Goal: Transaction & Acquisition: Register for event/course

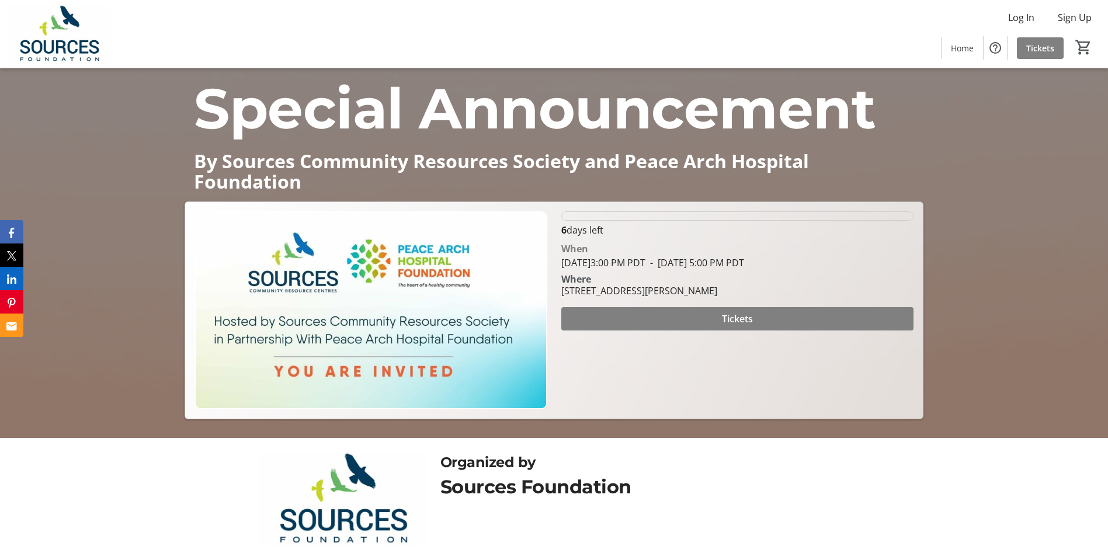
scroll to position [157, 0]
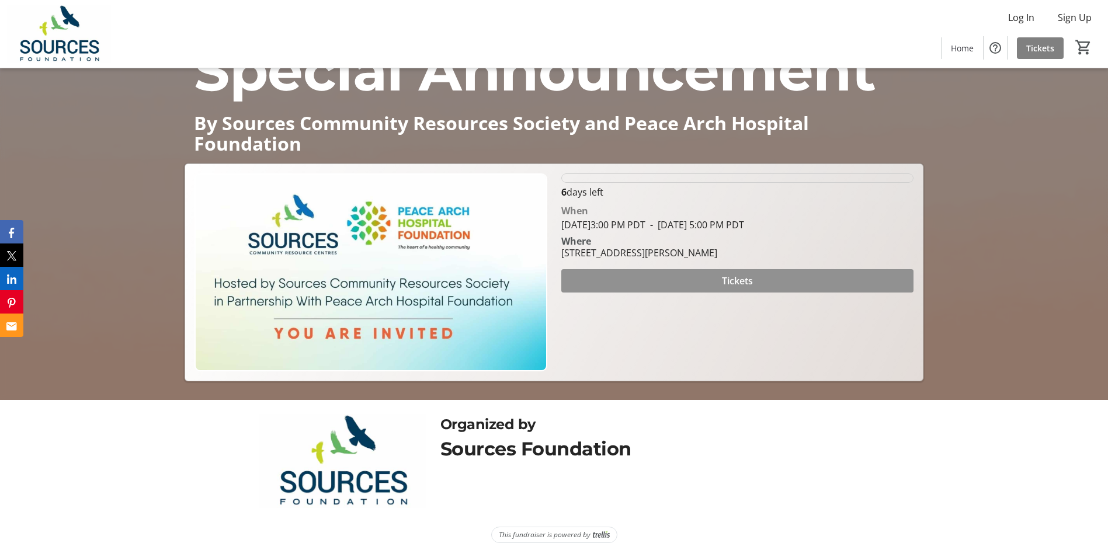
click at [751, 279] on span "Tickets" at bounding box center [737, 281] width 31 height 14
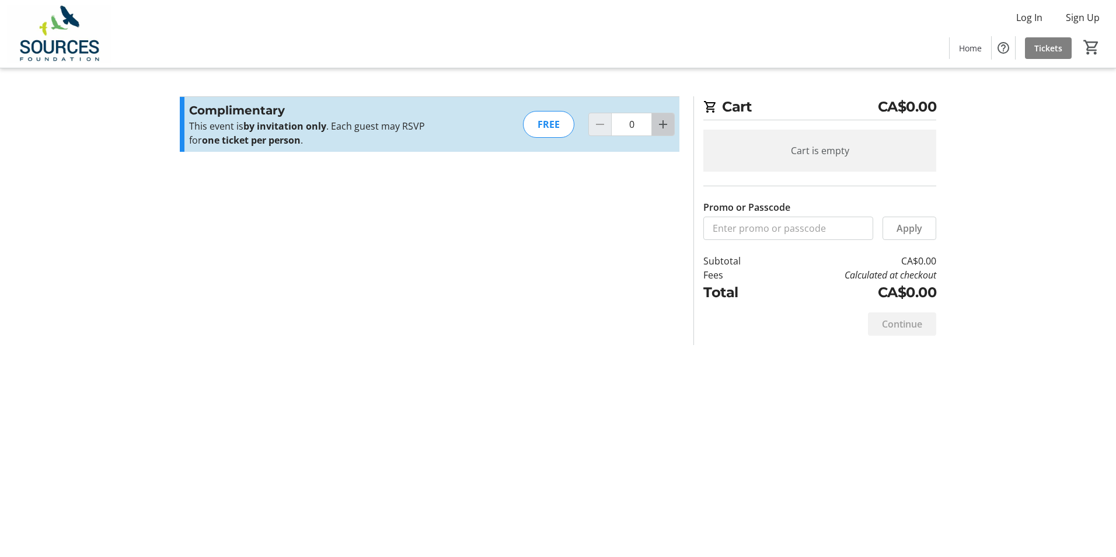
click at [667, 124] on mat-icon "Increment by one" at bounding box center [663, 124] width 14 height 14
type input "1"
click at [667, 124] on div at bounding box center [663, 124] width 23 height 23
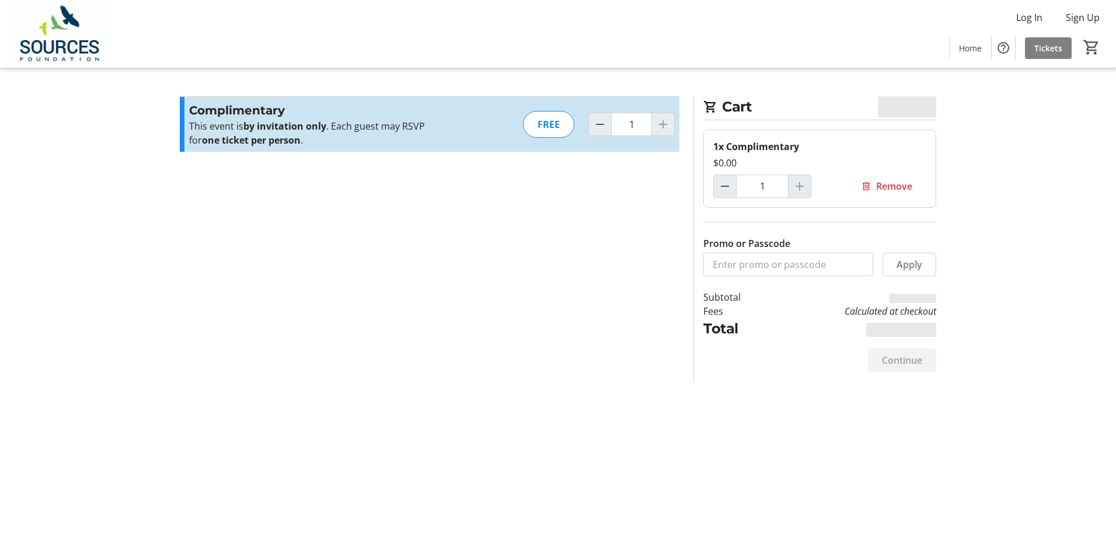
click at [643, 234] on section "Promo or Passcode Apply Complimentary This event is by invitation only . Each g…" at bounding box center [430, 238] width 514 height 285
click at [900, 364] on span "Continue" at bounding box center [902, 360] width 40 height 14
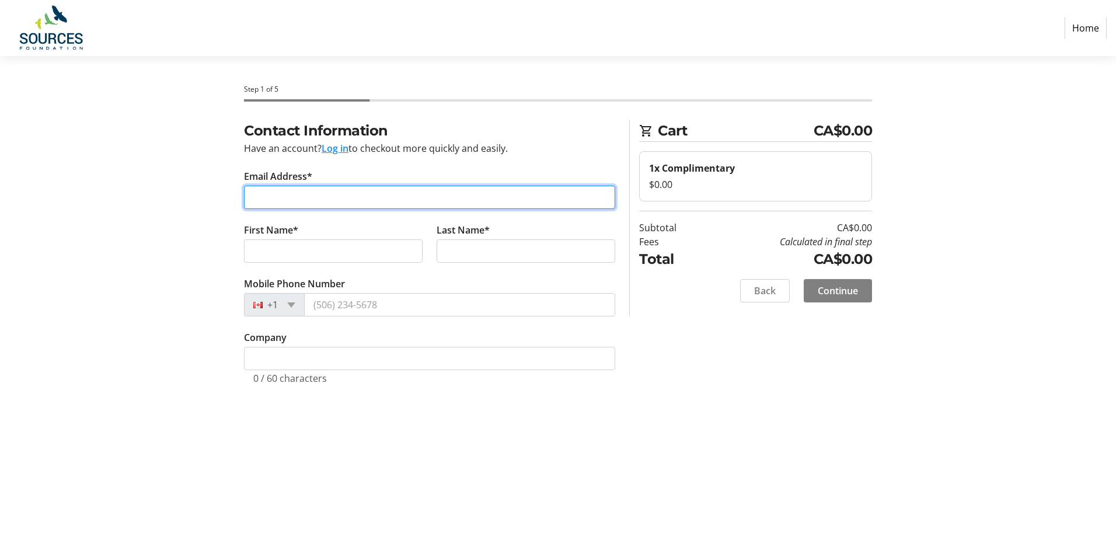
click at [346, 199] on input "Email Address*" at bounding box center [429, 197] width 371 height 23
type input "[PERSON_NAME][EMAIL_ADDRESS][PERSON_NAME][DOMAIN_NAME]"
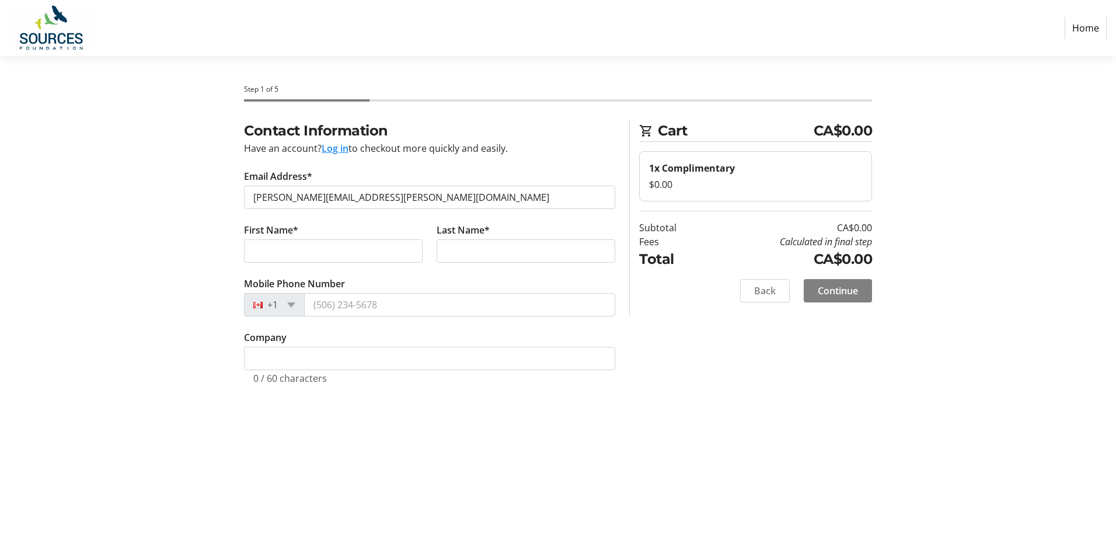
type input "[PERSON_NAME]"
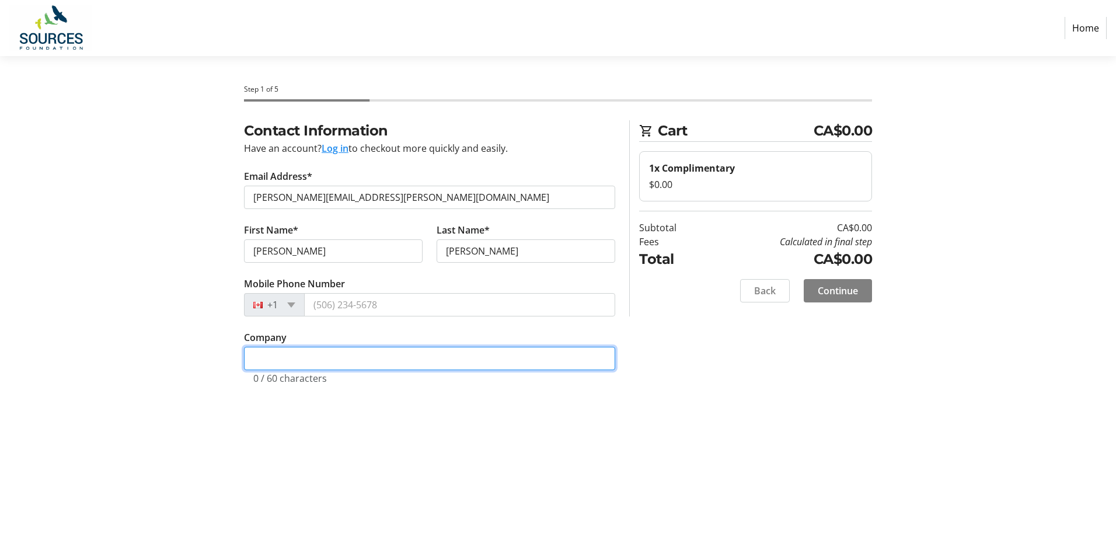
type input "MLA [PERSON_NAME] Office"
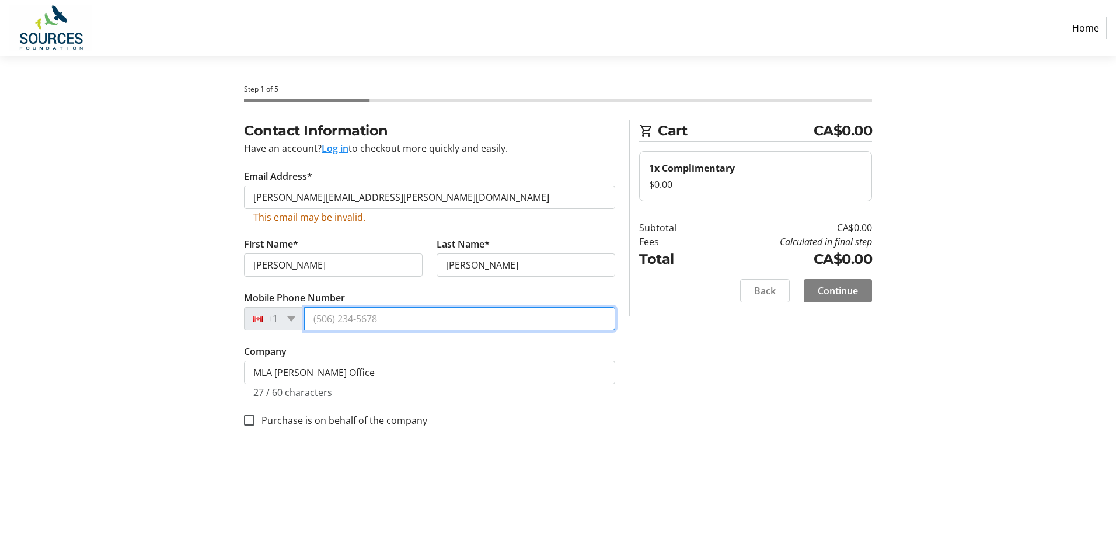
click at [382, 326] on input "Mobile Phone Number" at bounding box center [459, 318] width 311 height 23
drag, startPoint x: 425, startPoint y: 322, endPoint x: 11, endPoint y: 267, distance: 418.2
click at [11, 267] on section "Step 1 of 5 Cart CA$0.00 1x Complimentary $0.00 Subtotal CA$0.00 Fees Calculate…" at bounding box center [558, 306] width 1116 height 501
type input "[PHONE_NUMBER]"
click at [783, 368] on div "Contact Information Have an account? Log in to checkout more quickly and easily…" at bounding box center [558, 287] width 771 height 335
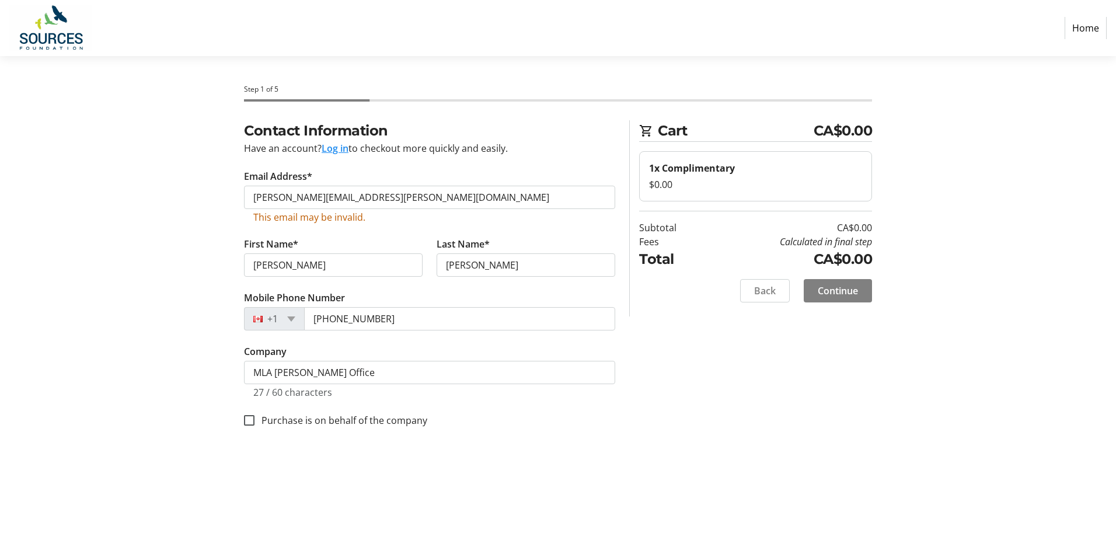
drag, startPoint x: 782, startPoint y: 385, endPoint x: 855, endPoint y: 267, distance: 138.7
click at [782, 384] on div "Contact Information Have an account? Log in to checkout more quickly and easily…" at bounding box center [558, 287] width 771 height 335
click at [850, 295] on span "Continue" at bounding box center [838, 291] width 40 height 14
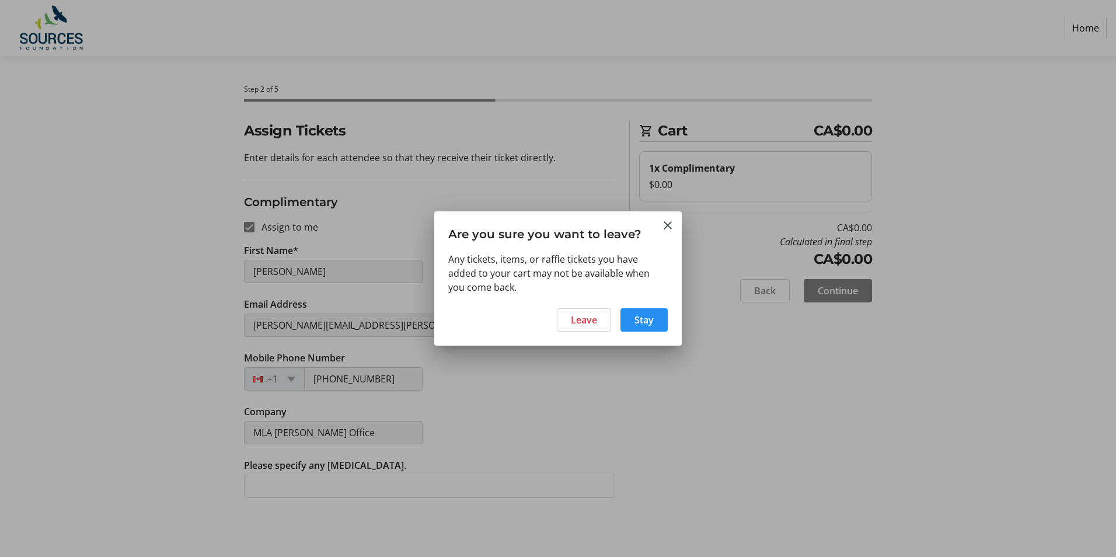
click at [650, 316] on span "Stay" at bounding box center [644, 320] width 19 height 14
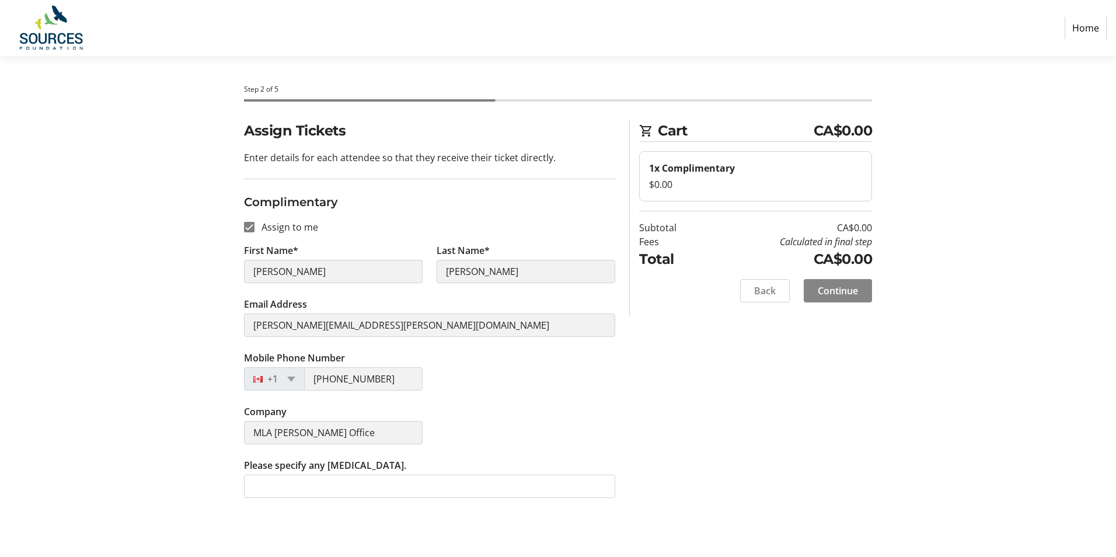
click at [843, 287] on span "Continue" at bounding box center [838, 291] width 40 height 14
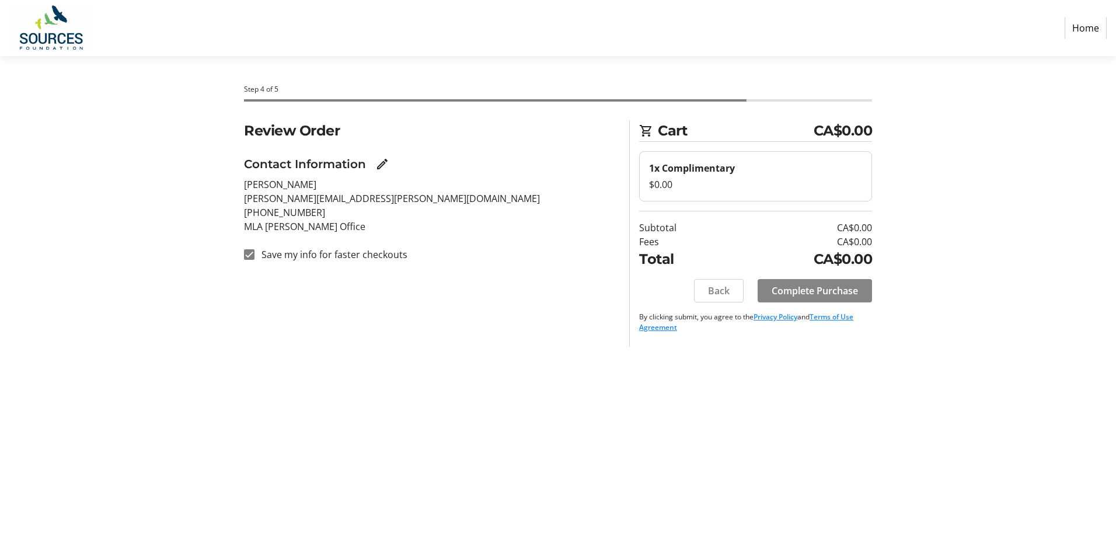
click at [795, 285] on span "Complete Purchase" at bounding box center [815, 291] width 86 height 14
